Goal: Transaction & Acquisition: Purchase product/service

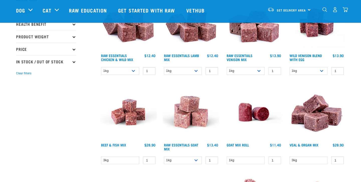
scroll to position [84, 0]
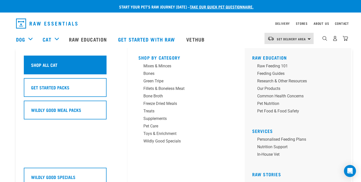
click at [48, 65] on h5 "Shop All Cat" at bounding box center [44, 65] width 26 height 7
